Goal: Entertainment & Leisure: Consume media (video, audio)

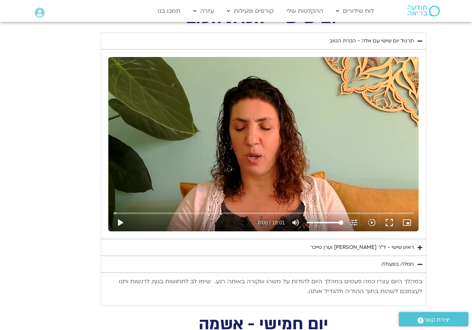
scroll to position [581, 0]
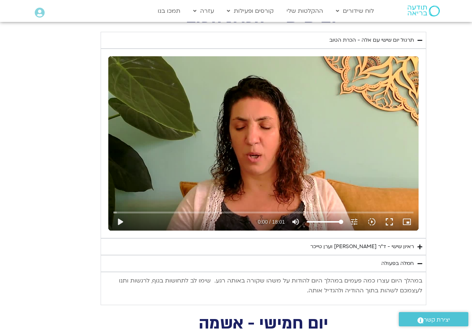
click at [408, 263] on div "חמלה בפעולה" at bounding box center [397, 263] width 33 height 9
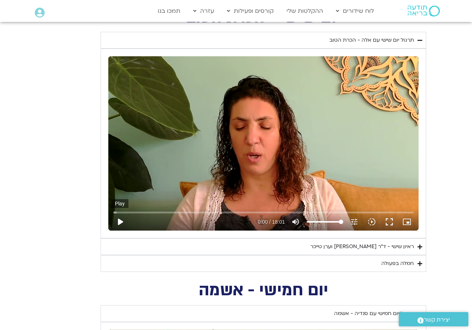
click at [120, 219] on button "play_arrow" at bounding box center [120, 222] width 18 height 18
type input "8.39832487602819"
type input "0.0366324583301321"
type input "8.39832487602819"
type input "0.161706625018269"
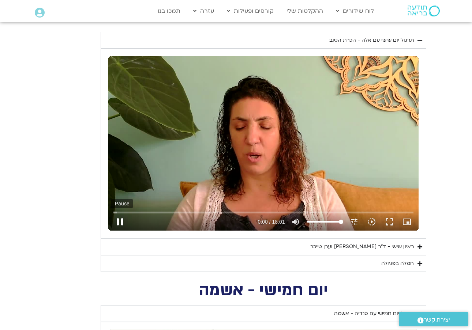
type input "8.39832487602819"
type input "0.208644625349057"
type input "8.39832487602819"
type input "0.333689832998353"
type input "8.39832487602819"
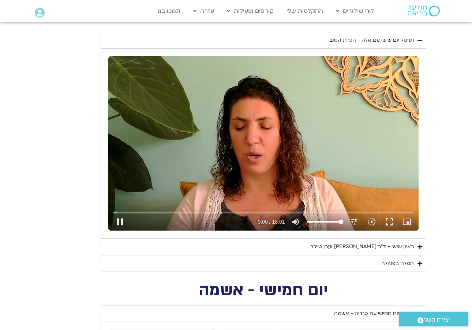
type input "0.459721333312418"
type input "8.39832487602819"
type input "0.585695125030201"
type input "8.39832487602819"
type input "0.711044624971196"
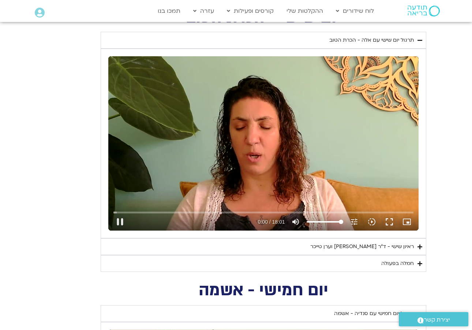
type input "8.39832487602819"
type input "0.836625916319053"
type input "8.39832487602819"
type input "0.961773375304539"
type input "8.39832487602819"
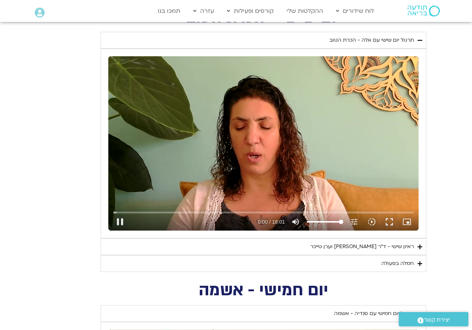
type input "1.08731587532935"
type input "8.39832487602819"
type input "1.21248416632849"
type input "8.39832487602819"
type input "1.33896741701814"
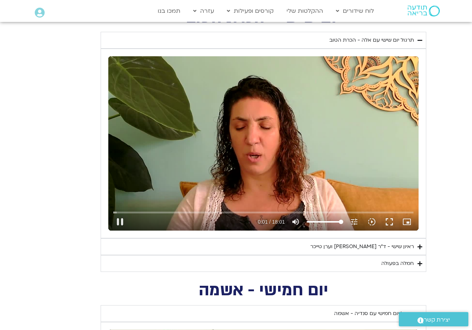
type input "8.39832487602819"
type input "1.46356316696363"
type input "8.39832487602819"
type input "1.58917683295241"
type input "8.39832487602819"
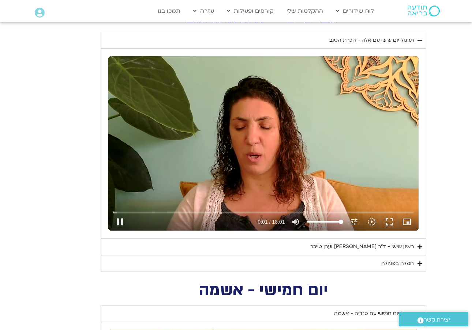
type input "1.65536195836389"
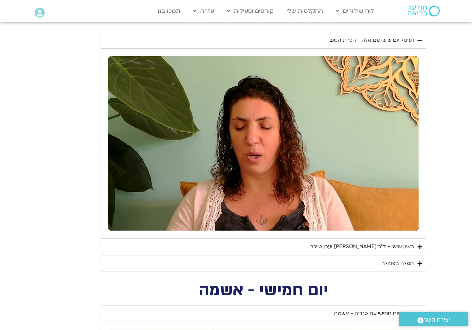
type input "8.39832487602819"
type input "12.52655891632"
type input "8.39832487602819"
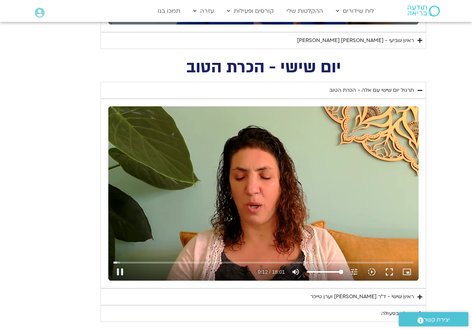
type input "12.6507720833321"
type input "8.39832487602819"
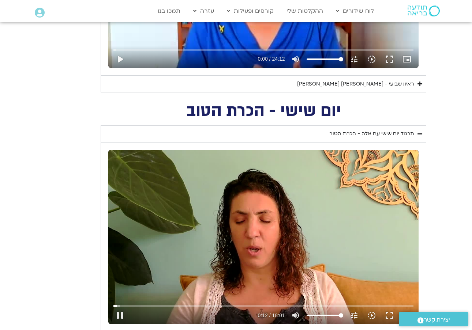
type input "12.7761271663695"
type input "8.39832487602819"
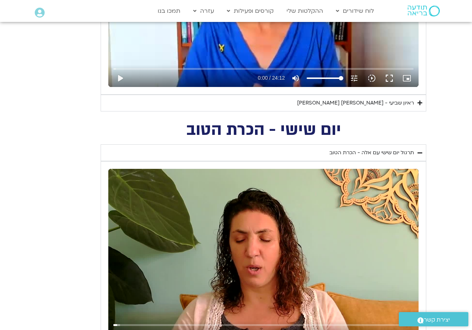
type input "12.9012070412966"
type input "8.39832487602819"
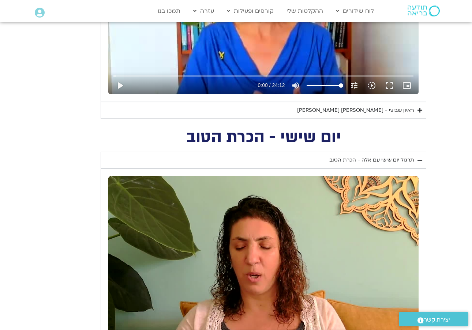
type input "13.0295720830203"
type input "8.39832487602819"
type input "13.1546698753229"
type input "8.39832487602819"
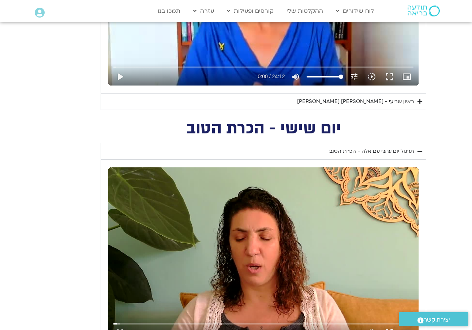
type input "13.2799729170293"
type input "8.39832487602819"
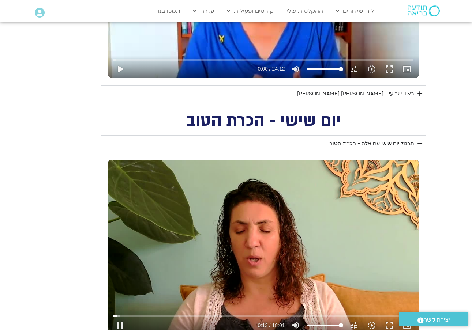
type input "13.4050975413207"
type input "8.39832487602819"
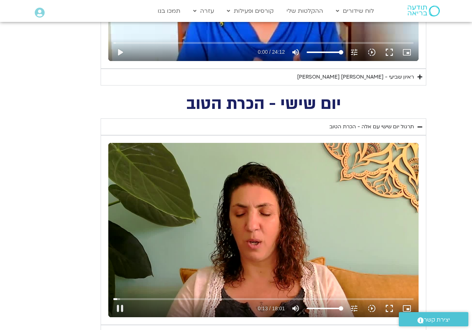
type input "13.5307360830136"
type input "8.39832487602819"
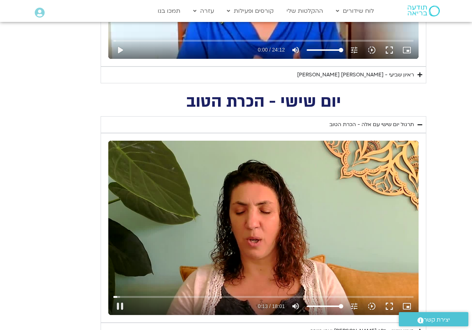
type input "13.6563936666542"
type input "8.39832487602819"
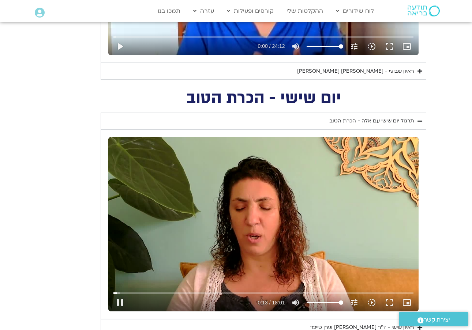
type input "13.7816790419928"
type input "8.39832487602819"
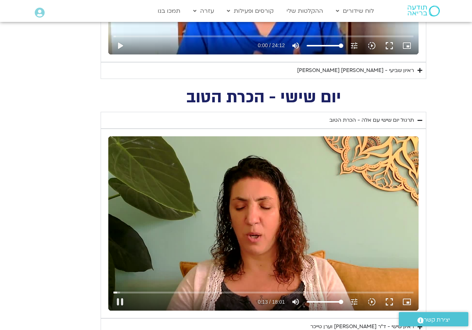
type input "13.9068605416757"
type input "8.39832487602819"
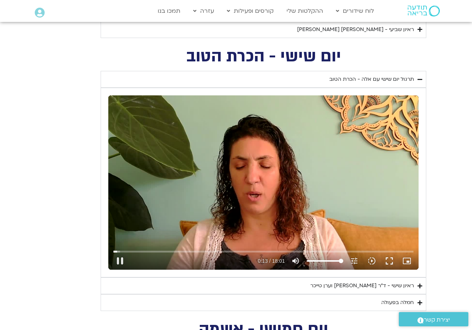
type input "14.0323037086524"
type input "8.39832487602819"
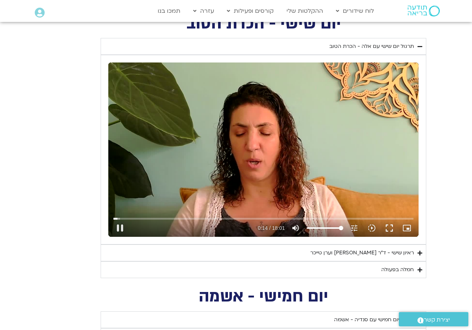
type input "14.1582066663118"
type input "8.39832487602819"
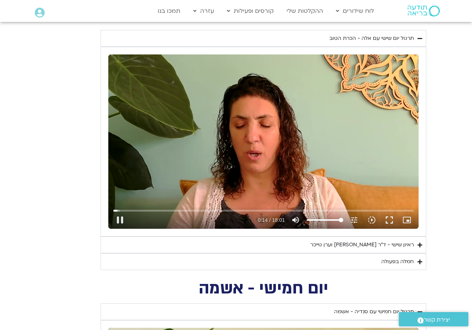
type input "14.283445416972"
type input "8.39832487602819"
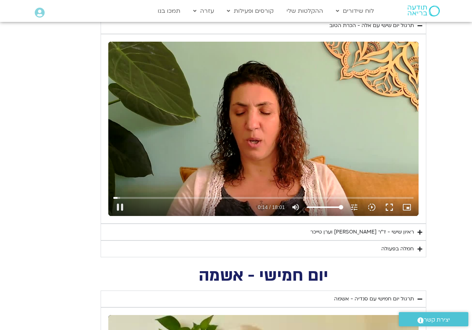
type input "14.4085709580123"
type input "8.39832487602819"
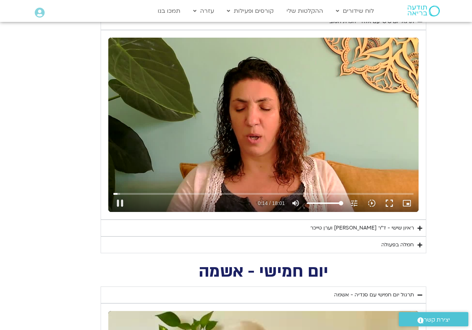
type input "14.5336088747032"
type input "8.39832487602819"
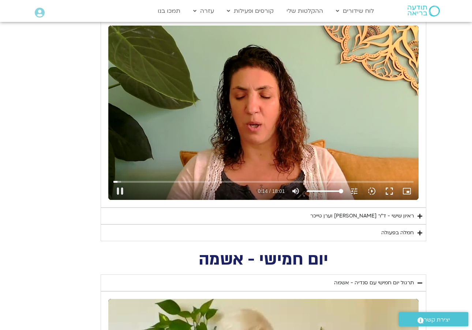
type input "14.659213583027"
type input "8.39832487602819"
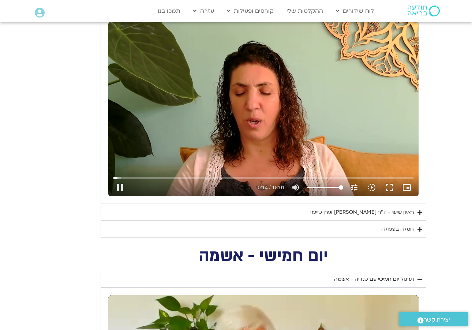
type input "14.7843172082935"
type input "8.39832487602819"
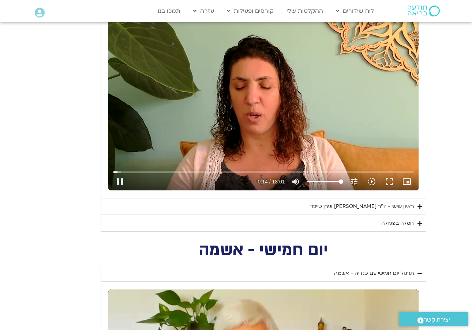
type input "14.9110833746924"
type input "8.39832487602819"
type input "15.0364258333125"
type input "8.39832487602819"
type input "15.1738356249959"
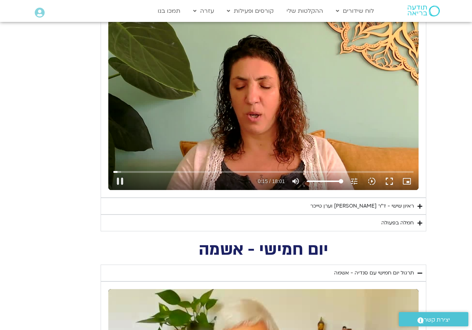
type input "8.39832487602819"
type input "15.3000596669967"
type input "8.39832487602819"
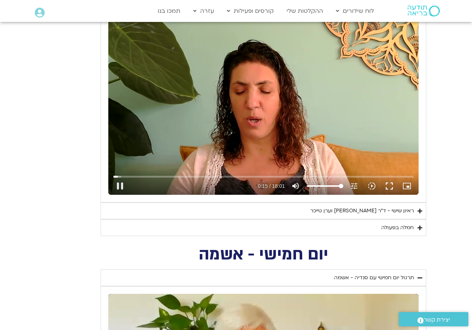
type input "15.4254463329618"
type input "8.39832487602819"
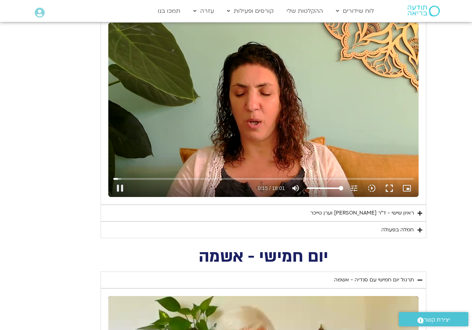
type input "15.5510854586357"
type input "8.39832487602819"
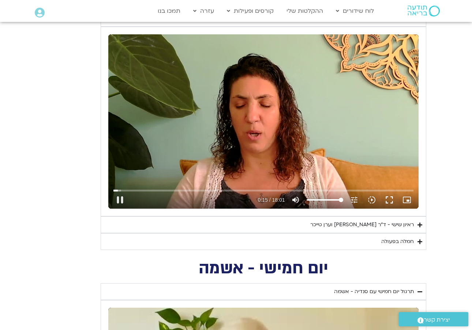
type input "15.6770210833503"
type input "8.39832487602819"
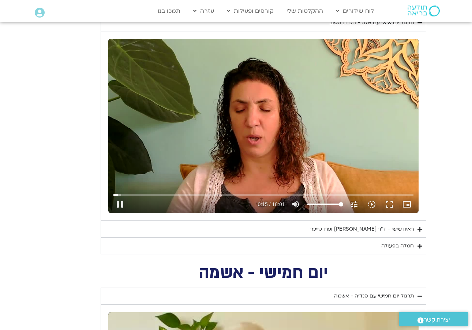
type input "15.8029190419965"
type input "8.39832487602819"
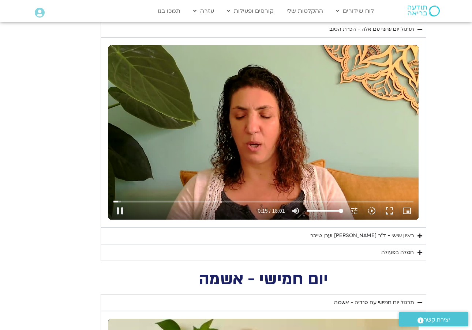
type input "15.9279687913047"
type input "8.39832487602819"
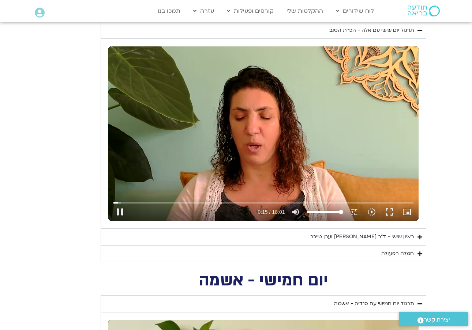
type input "16.0533155833587"
type input "8.39832487602819"
type input "16.1785376246662"
type input "8.39832487602819"
type input "16.3038480003435"
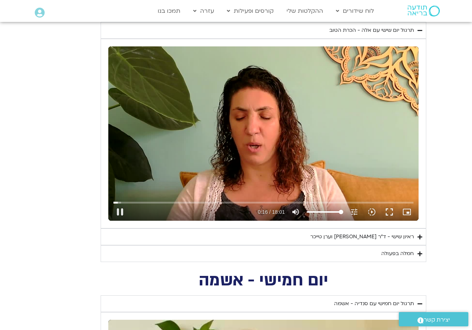
type input "8.39832487602819"
type input "16.4290353746456"
type input "8.39832487602819"
type input "16.5548129580054"
type input "8.39832487602819"
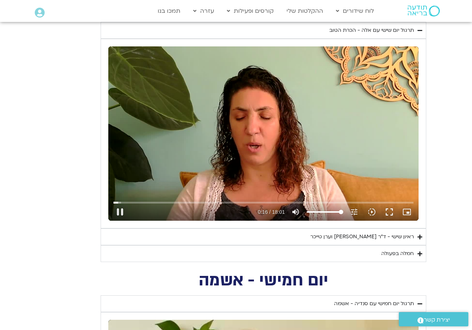
type input "16.680025833641"
type input "8.39832487602819"
type input "16.8053018330108"
type input "8.39832487602819"
type input "16.9304833746433"
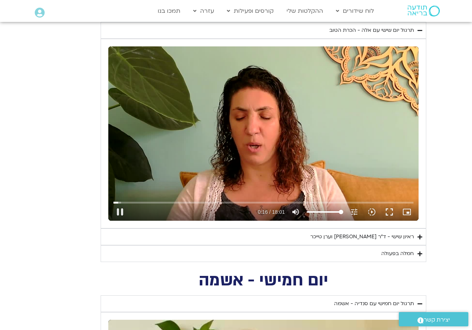
type input "8.39832487602819"
type input "17.0557577500015"
type input "8.39832487602819"
type input "17.1814130829994"
type input "8.39832487602819"
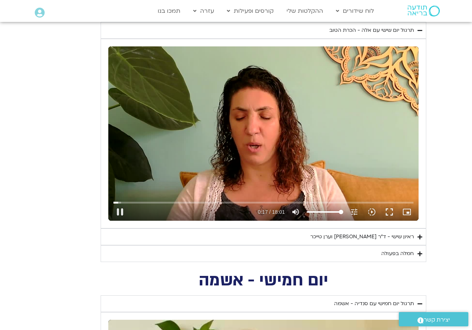
type input "17.3073539996476"
type input "8.39832487602819"
type input "17.4325036663085"
type input "8.39832487602819"
type input "17.5593804163448"
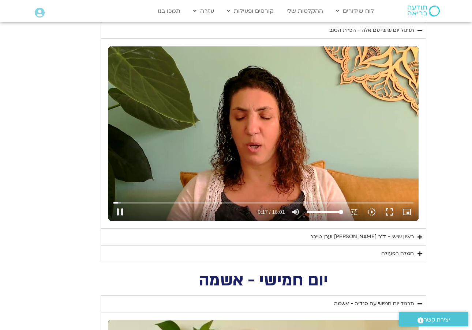
type input "8.39832487602819"
type input "17.684629417019"
type input "8.39832487602819"
type input "17.8099102080239"
type input "8.39832487602819"
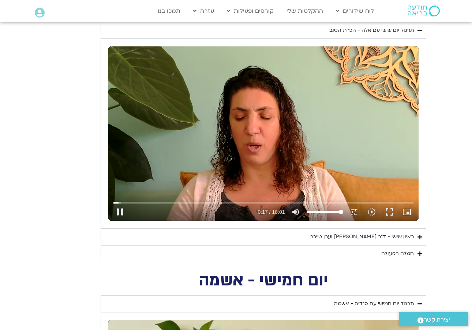
type input "17.9353117079798"
type input "8.39832487602819"
type input "18.0604644996378"
type input "8.39832487602819"
type input "18.1855111670233"
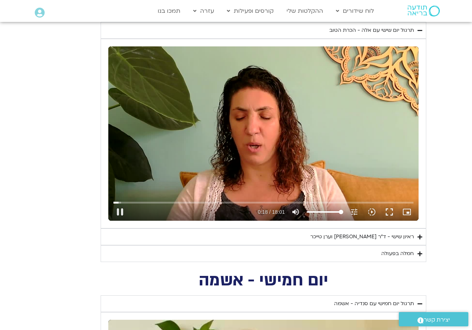
type input "8.39832487602819"
type input "18.3108917496854"
type input "8.39832487602819"
type input "18.4361081663199"
type input "8.39832487602819"
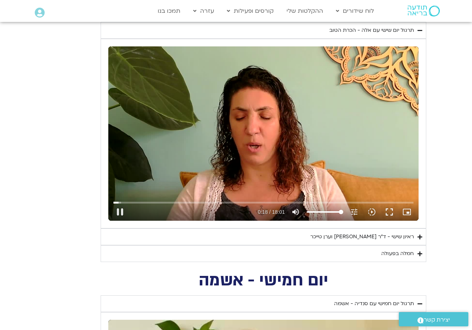
type input "18.5611623329876"
type input "8.39832487602819"
type input "18.6862383330243"
type input "8.39832487602819"
type input "18.8115870833134"
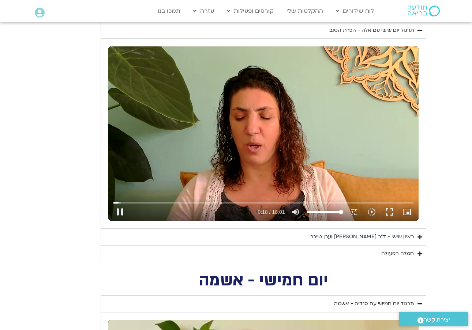
type input "8.39832487602819"
type input "18.9374521669583"
type input "8.39832487602819"
type input "19.0626843753086"
type input "8.39832487602819"
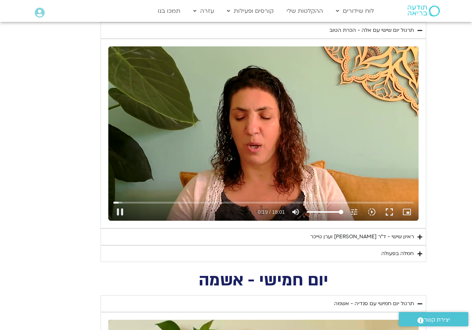
type input "19.1879910829971"
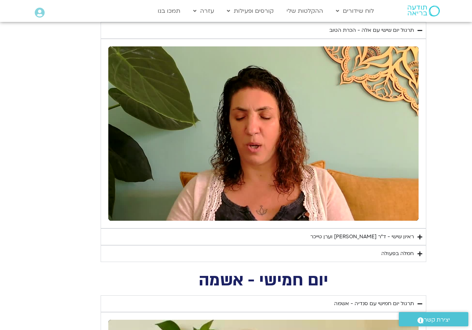
type input "8.39832487602819"
type input "63.143832208015"
type input "8.39832487602819"
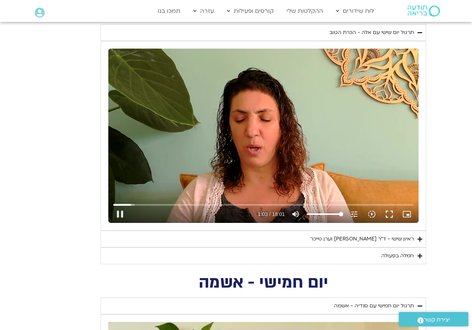
type input "63.2690982913268"
type input "8.39832487602819"
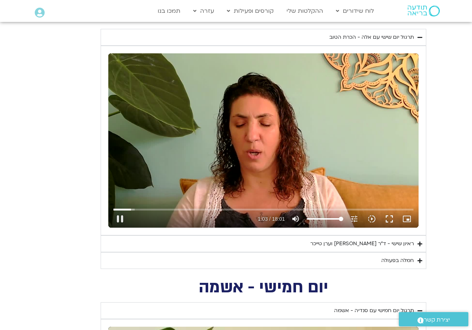
type input "63.3946387919742"
type input "8.39832487602819"
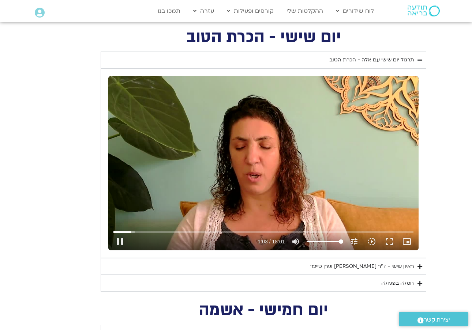
type input "63.5199659996634"
type input "8.39832487602819"
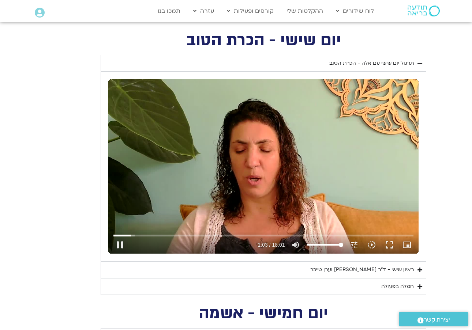
type input "63.6454654163139"
type input "8.39832487602819"
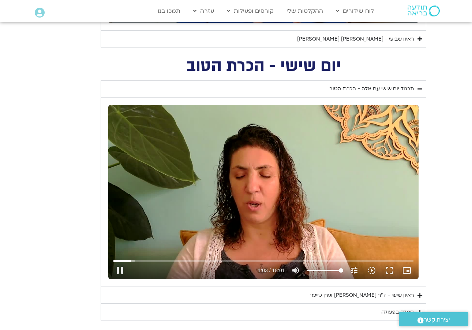
type input "63.7707086666508"
type input "8.39832487602819"
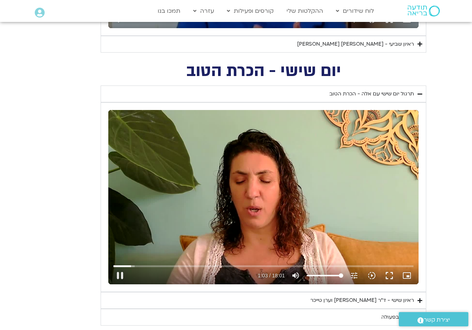
type input "63.8960761670068"
type input "8.39832487602819"
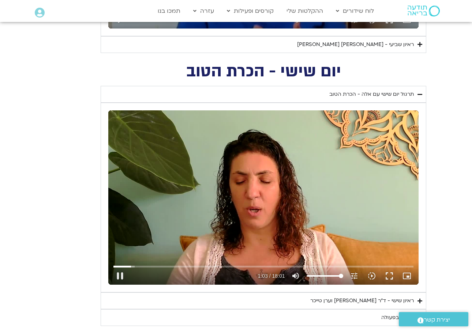
type input "64.0222935420077"
type input "8.39832487602819"
type input "64.1479393336896"
type input "8.39832487602819"
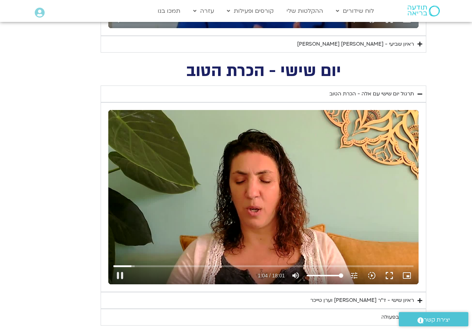
type input "64.2732604166128"
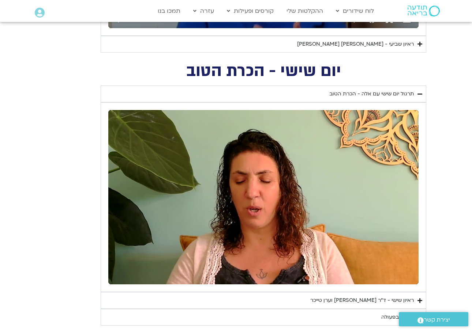
scroll to position [528, 0]
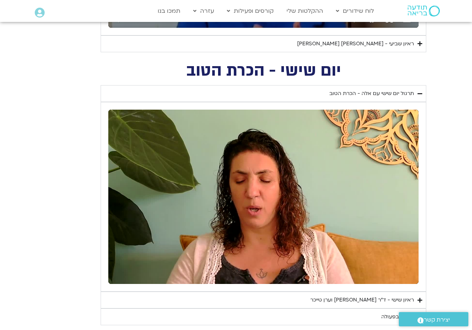
type input "8.39832487602819"
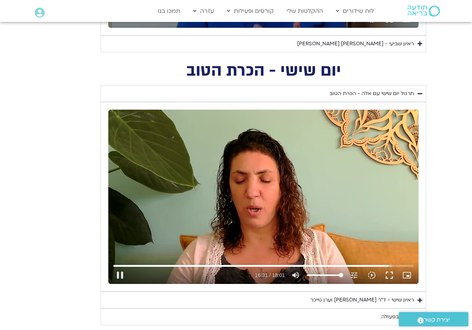
scroll to position [528, 0]
type input "991.20824454137"
type input "8.39832487602819"
type input "991.333576666656"
type input "8.39832487602819"
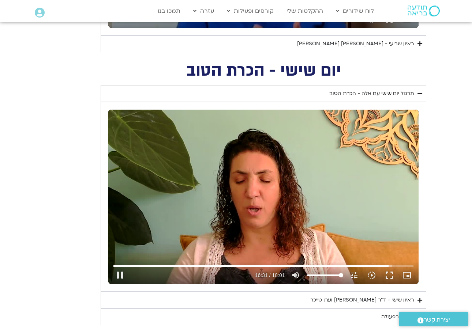
type input "991.458660250338"
type input "8.39832487602819"
type input "991.584481916312"
type input "8.39832487602819"
type input "991.709649708009"
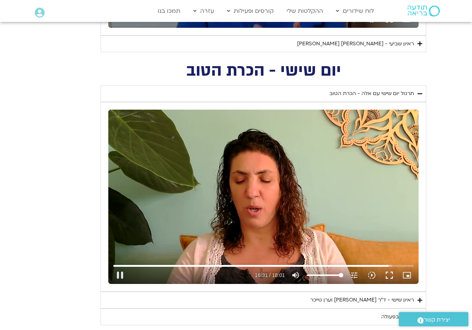
type input "8.39832487602819"
type input "991.835689958676"
type input "8.39832487602819"
type input "991.960763624977"
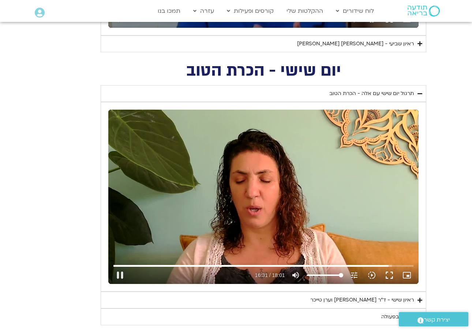
type input "8.39832487602819"
type input "992.085850333691"
type input "8.39832487602819"
type input "992.211252666625"
type input "8.39832487602819"
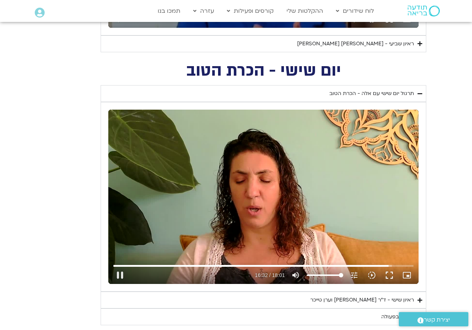
type input "992.337425125016"
type input "8.39832487602819"
type input "992.462747000026"
type input "8.39832487602819"
type input "992.58819754133"
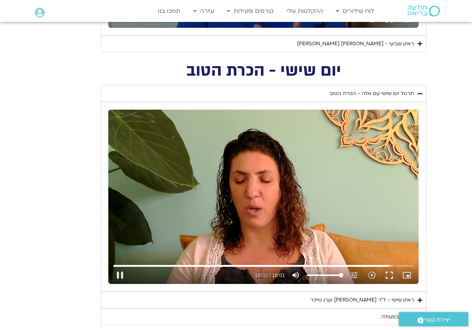
type input "8.39832487602819"
type input "992.713867666341"
type input "8.39832487602819"
type input "992.839704875326"
type input "8.39832487602819"
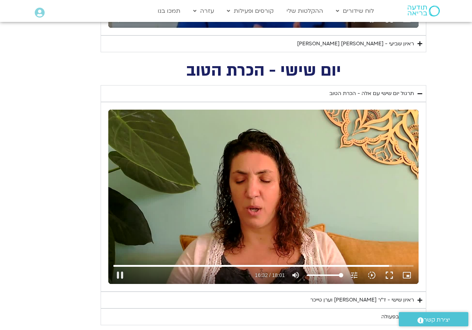
type input "992.964881499995"
type input "8.39832487602819"
type input "993.090775000367"
type input "8.39832487602819"
type input "993.215847250355"
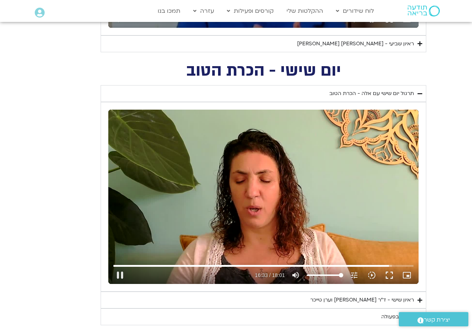
type input "8.39832487602819"
type input "993.341273999656"
type input "8.39832487602819"
type input "993.467408583655"
type input "8.39832487602819"
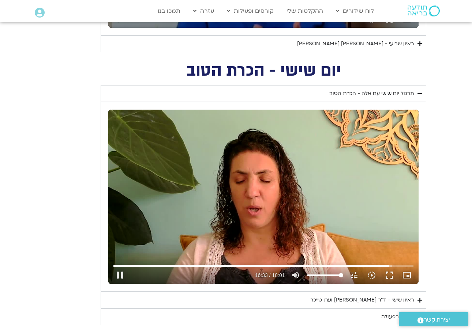
type input "993.593684458008"
type input "8.39832487602819"
type input "993.718905625298"
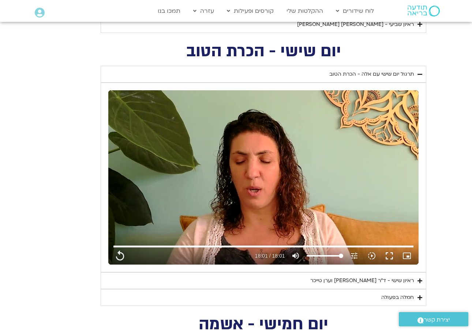
scroll to position [572, 0]
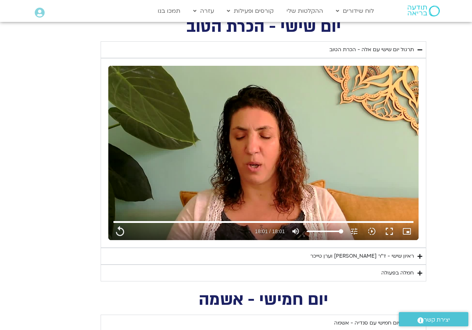
click at [370, 254] on div "ראיון שישי - ד"ר [PERSON_NAME] וערן טייכר" at bounding box center [362, 256] width 104 height 9
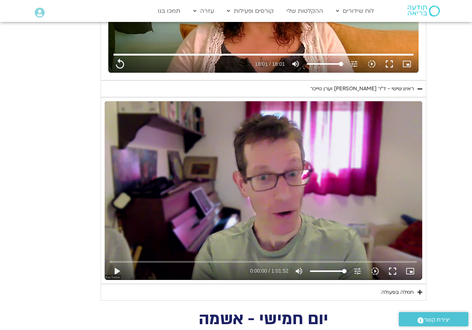
scroll to position [745, 0]
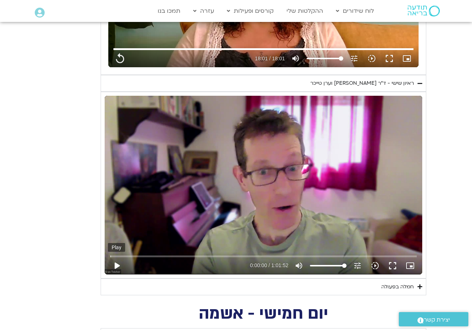
click at [116, 263] on button "play_arrow" at bounding box center [117, 266] width 18 height 18
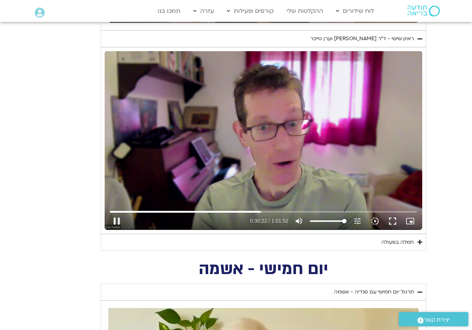
scroll to position [789, 1]
click at [119, 220] on button "pause" at bounding box center [117, 222] width 18 height 18
